Goal: Download file/media

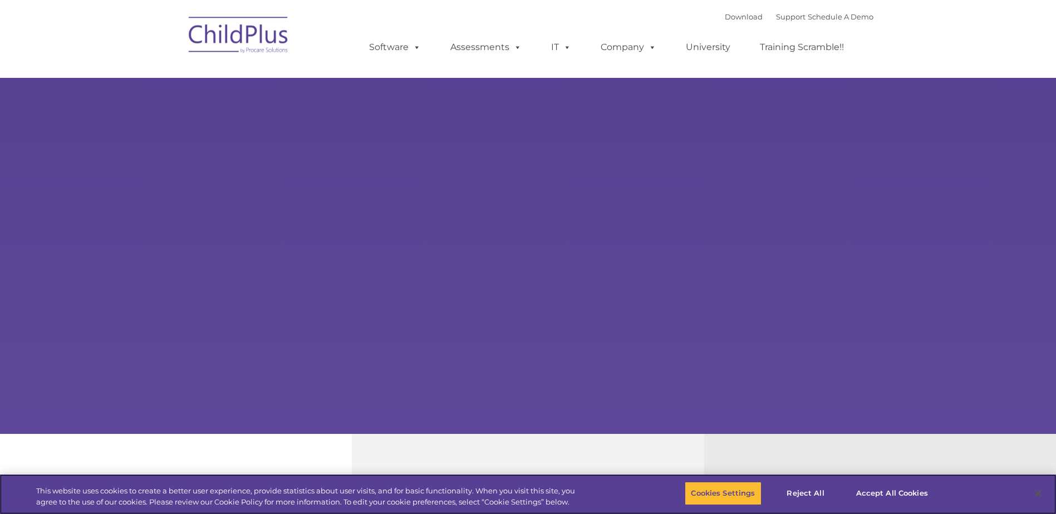
select select "MEDIUM"
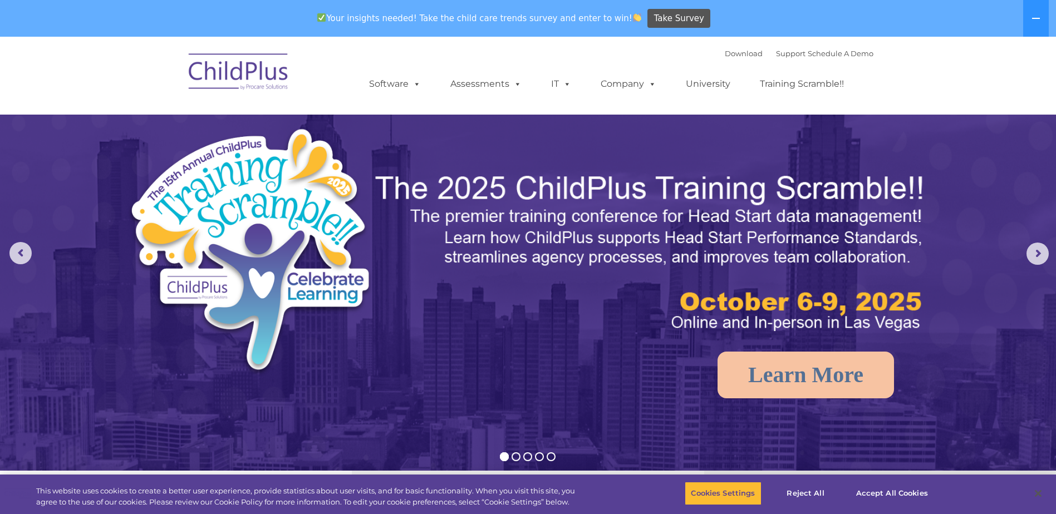
click at [250, 75] on img at bounding box center [238, 74] width 111 height 56
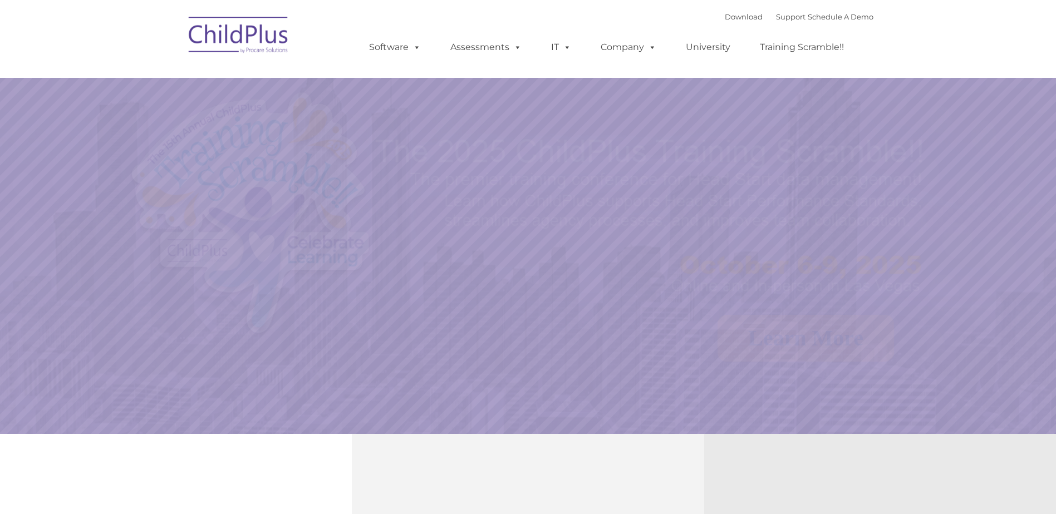
select select "MEDIUM"
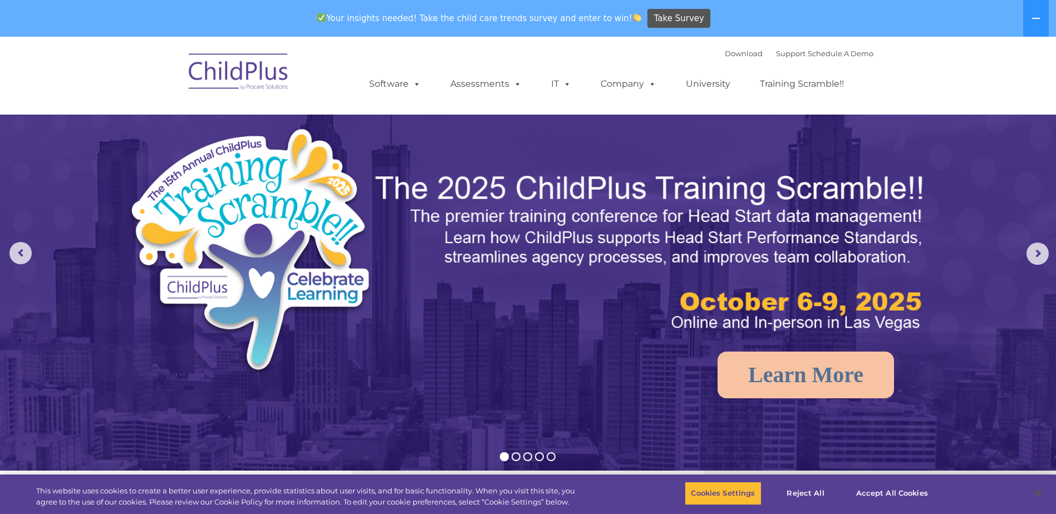
click at [731, 148] on img at bounding box center [528, 369] width 1056 height 664
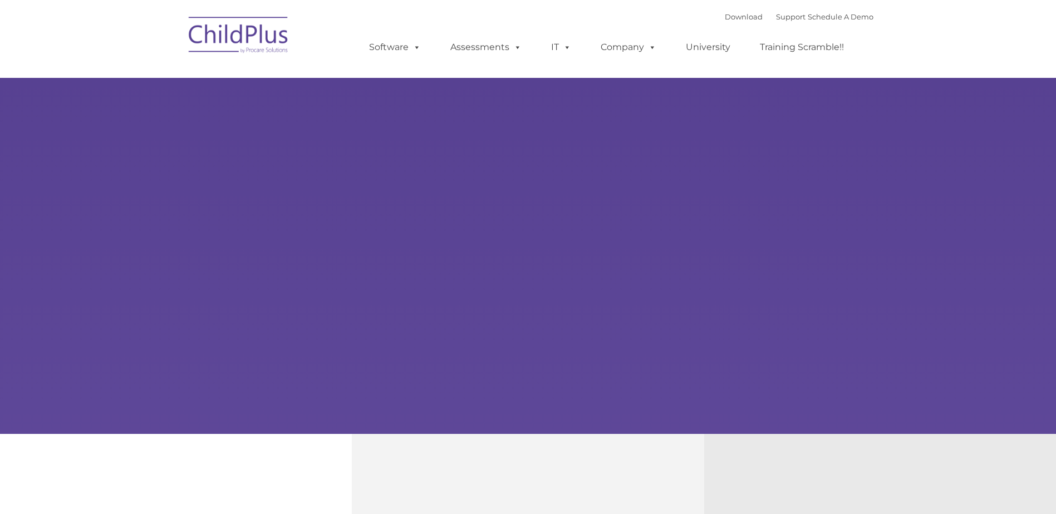
type input ""
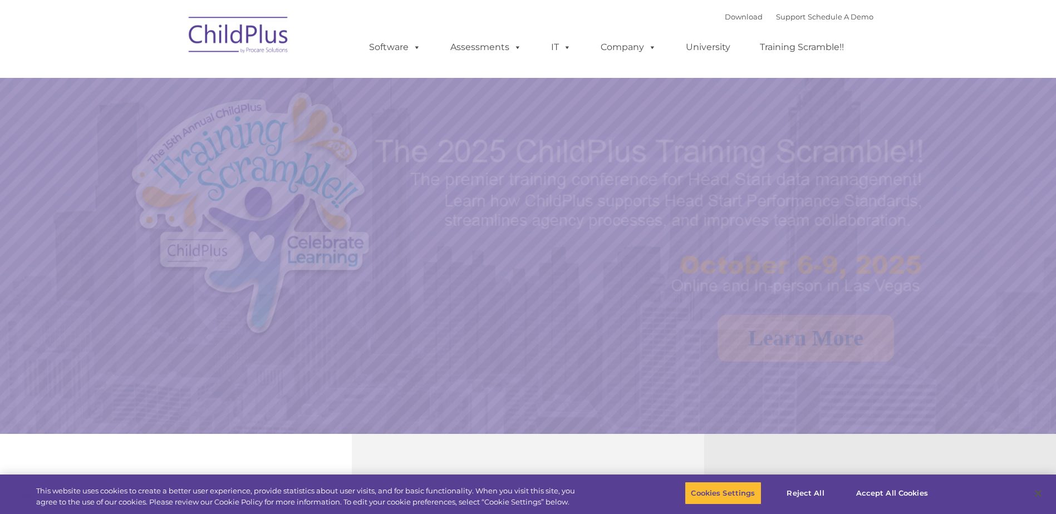
select select "MEDIUM"
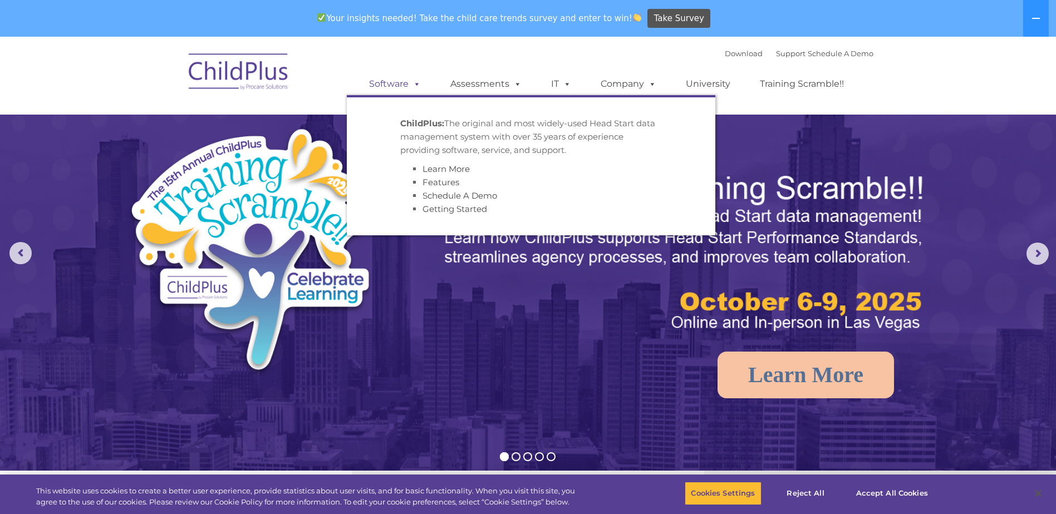
click at [414, 82] on span at bounding box center [415, 83] width 12 height 11
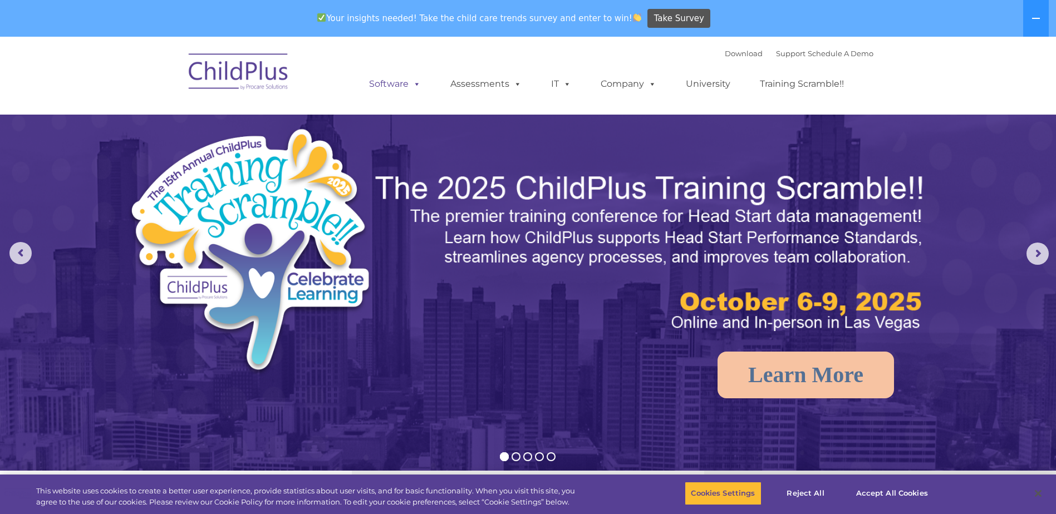
click at [414, 82] on span at bounding box center [415, 83] width 12 height 11
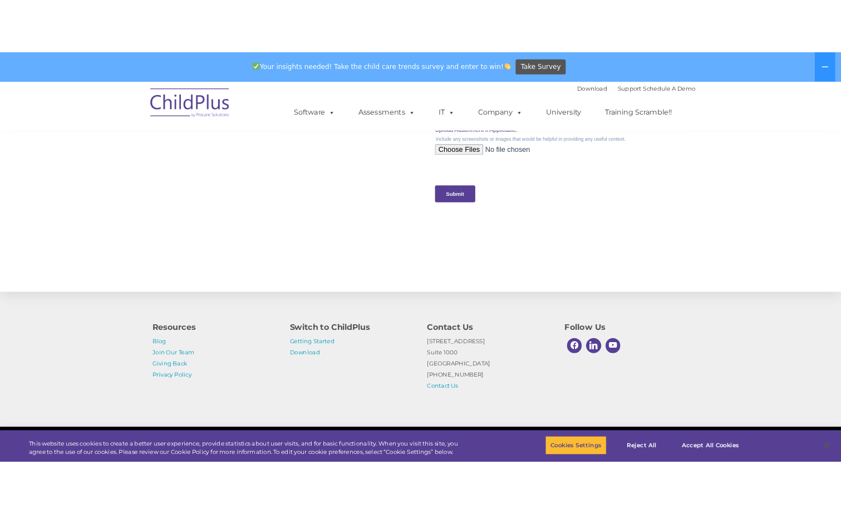
scroll to position [1112, 0]
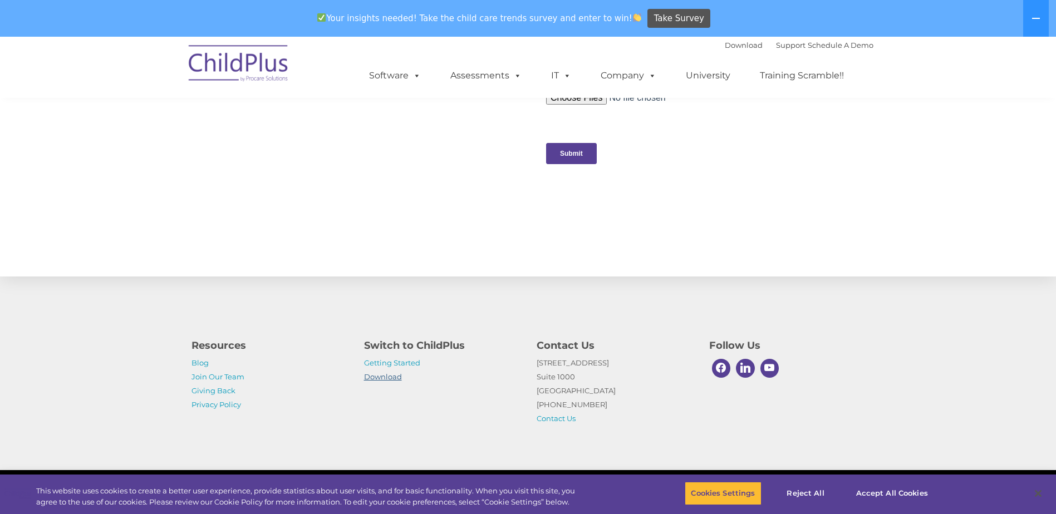
click at [376, 377] on link "Download" at bounding box center [383, 376] width 38 height 9
